Goal: Transaction & Acquisition: Purchase product/service

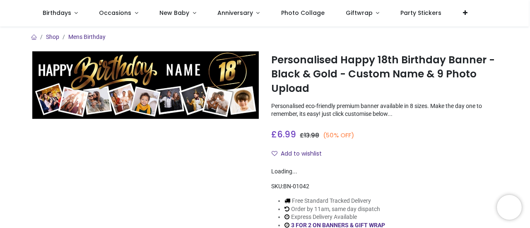
scroll to position [83, 0]
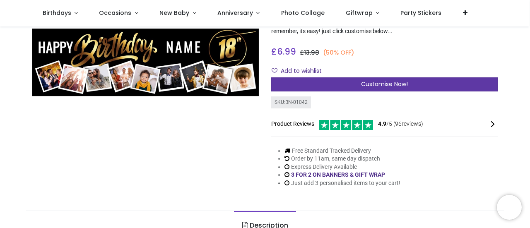
click at [394, 84] on span "Customise Now!" at bounding box center [384, 84] width 47 height 8
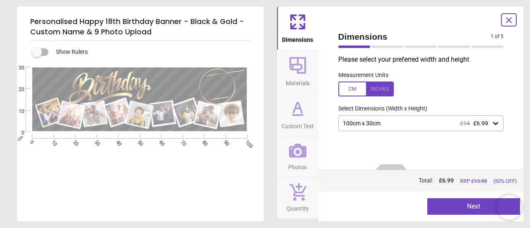
click at [485, 118] on div "100cm x 30cm £14 £6.99" at bounding box center [421, 124] width 166 height 16
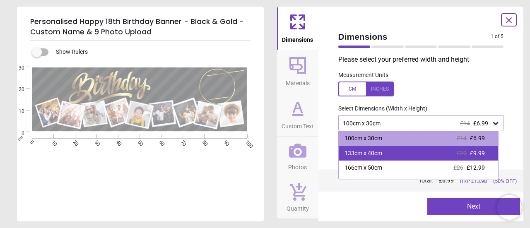
click at [486, 152] on div "133cm x 40cm £20 £9.99" at bounding box center [419, 153] width 160 height 15
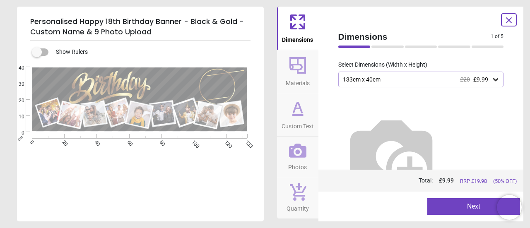
scroll to position [48, 0]
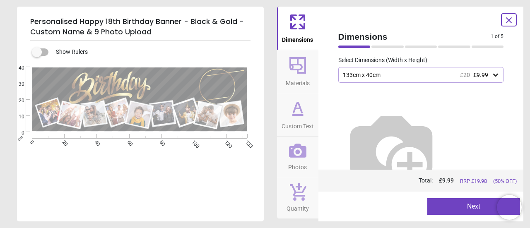
click at [407, 77] on div "133cm x 40cm £20 £9.99" at bounding box center [417, 75] width 150 height 7
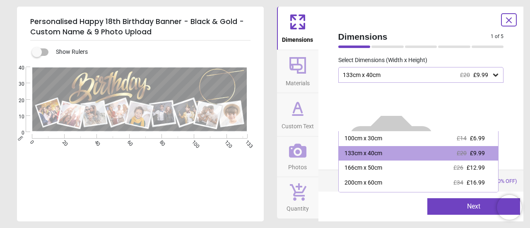
click at [407, 77] on div "133cm x 40cm £20 £9.99" at bounding box center [417, 75] width 150 height 7
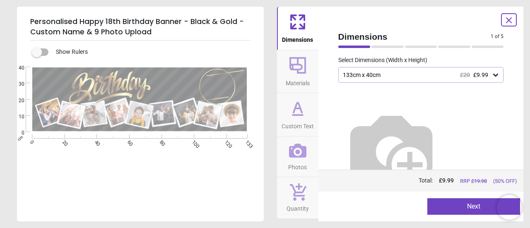
click at [484, 206] on button "Next" at bounding box center [473, 206] width 93 height 17
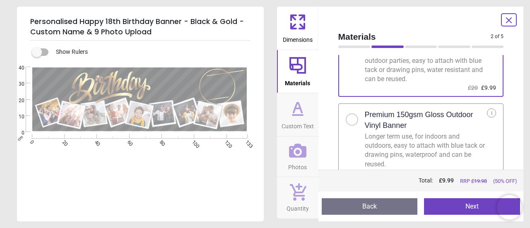
scroll to position [64, 0]
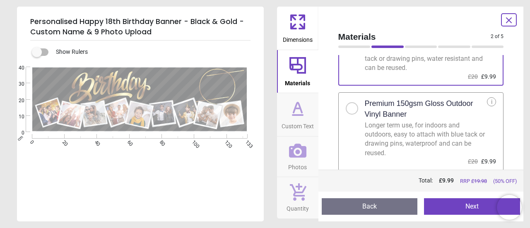
click at [454, 124] on div "Longer term use, for indoors and outdoors, easy to attach with blue tack or dra…" at bounding box center [426, 139] width 123 height 37
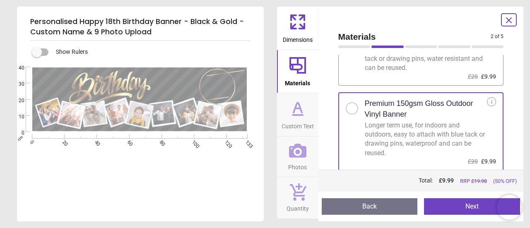
click at [465, 210] on button "Next" at bounding box center [472, 206] width 96 height 17
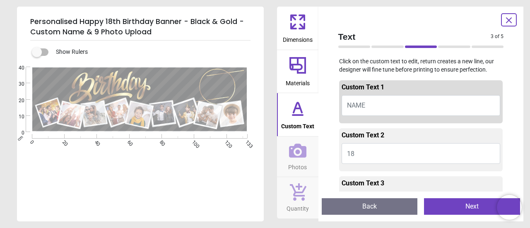
click at [383, 101] on button "NAME" at bounding box center [421, 105] width 159 height 21
type textarea "*"
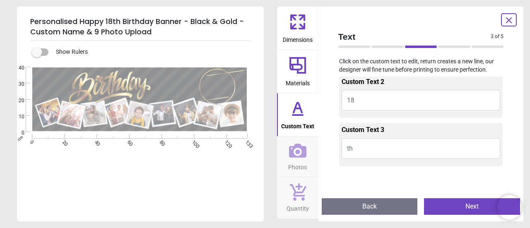
scroll to position [83, 0]
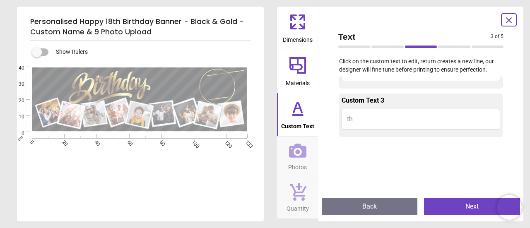
type textarea "******"
click at [482, 207] on button "Next" at bounding box center [472, 206] width 96 height 17
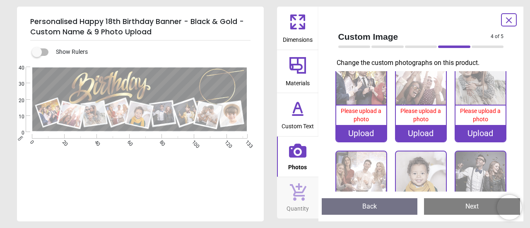
scroll to position [0, 0]
